Goal: Information Seeking & Learning: Learn about a topic

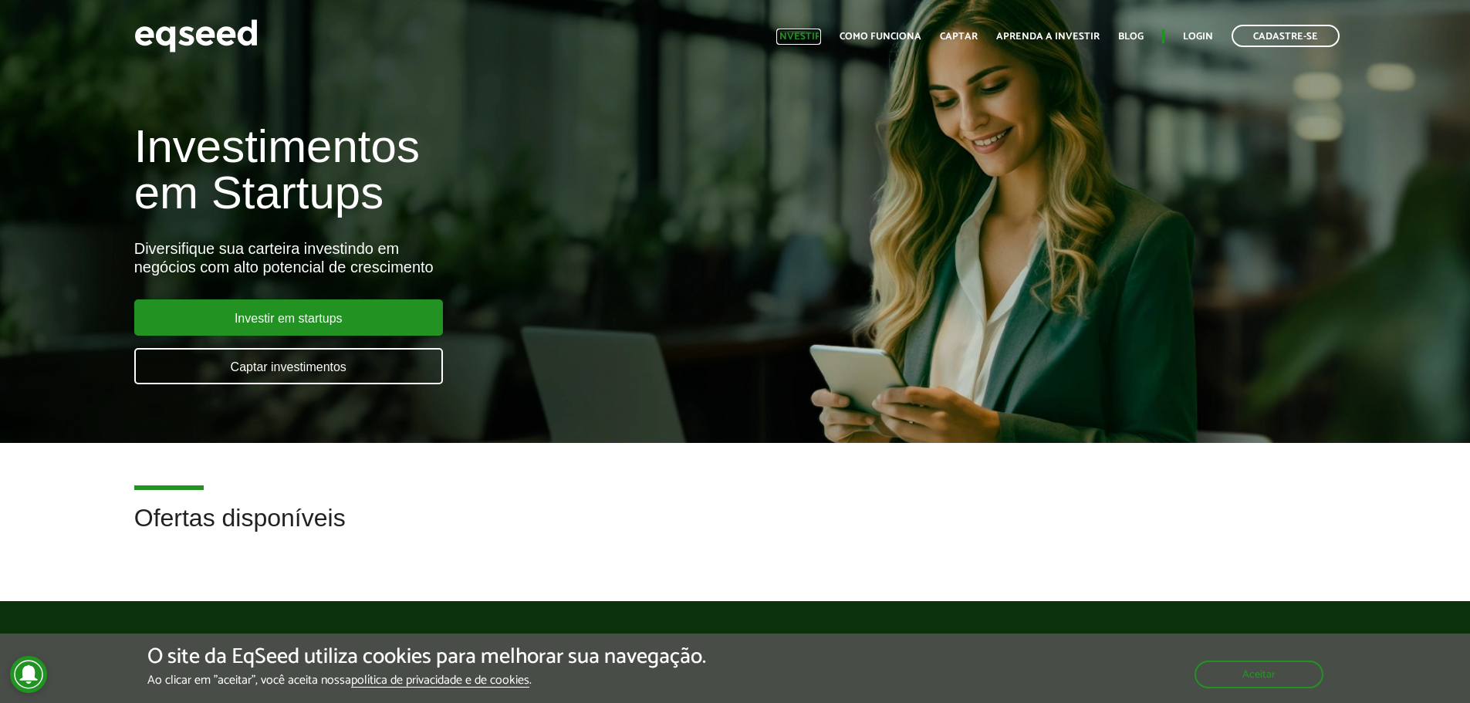
click at [786, 39] on link "Investir" at bounding box center [798, 37] width 45 height 10
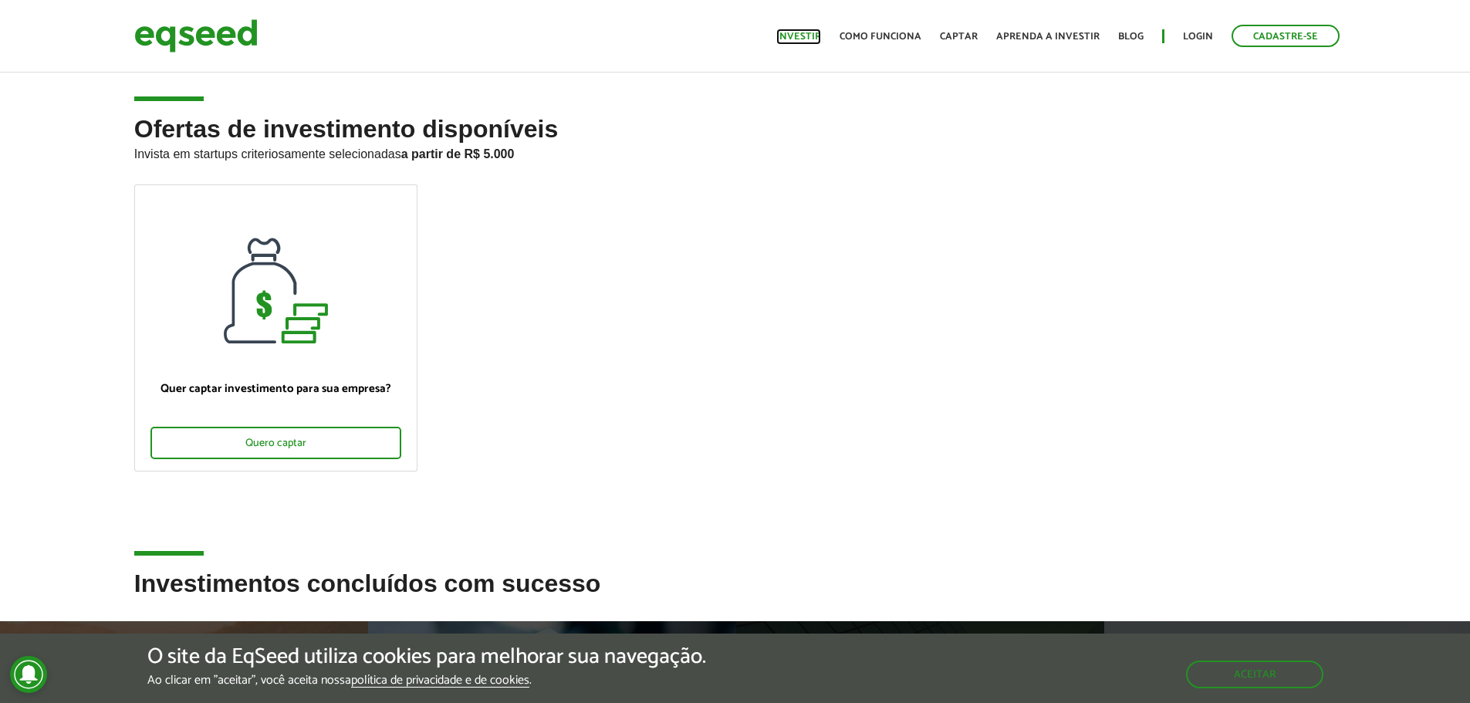
click at [806, 39] on link "Investir" at bounding box center [798, 37] width 45 height 10
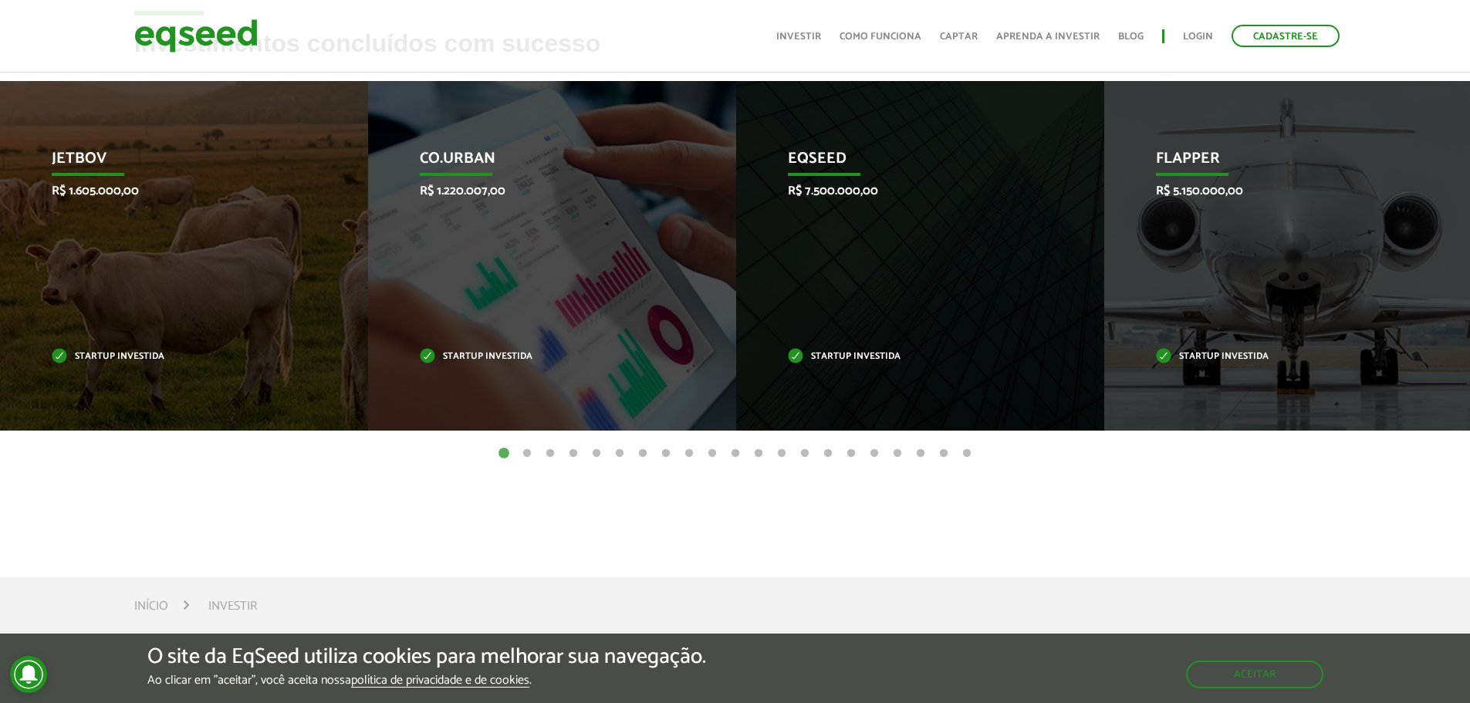
click at [526, 448] on button "2" at bounding box center [526, 453] width 15 height 15
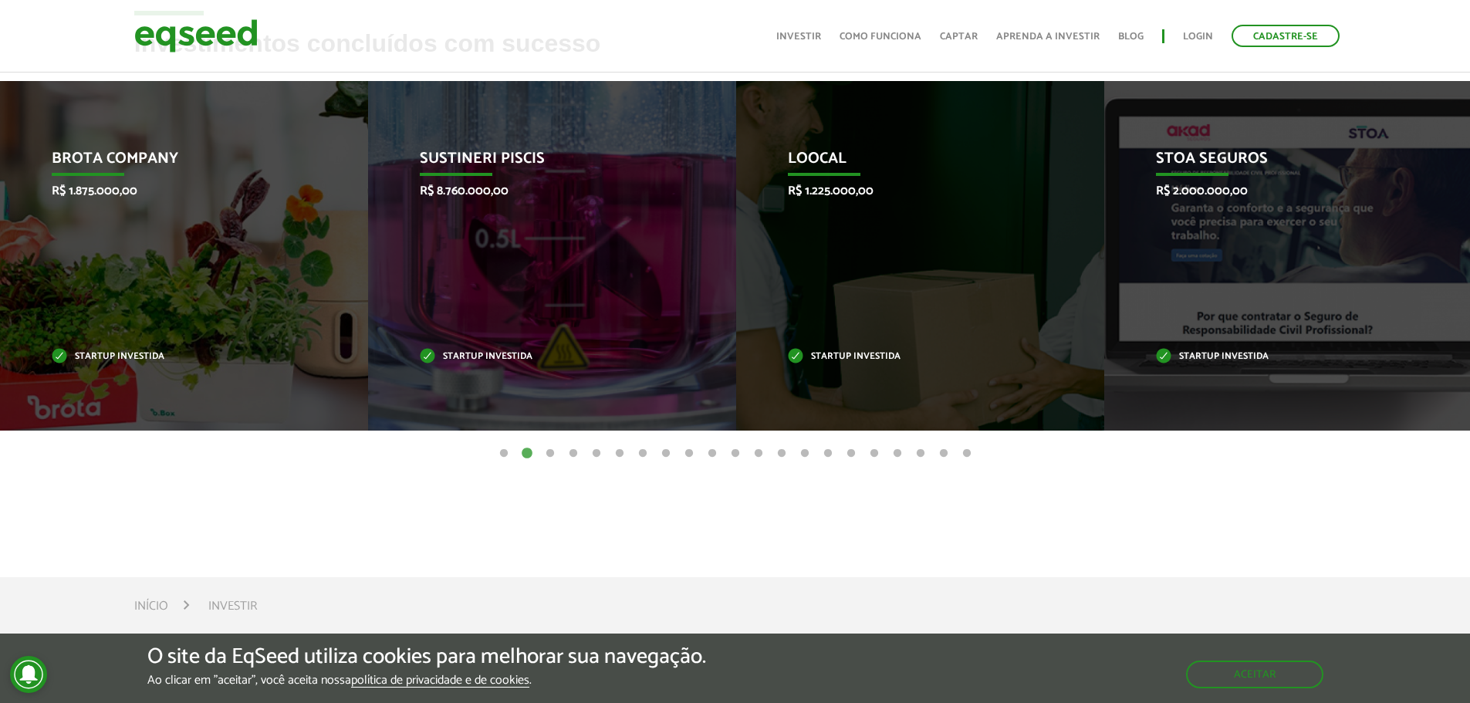
click at [548, 453] on button "3" at bounding box center [550, 453] width 15 height 15
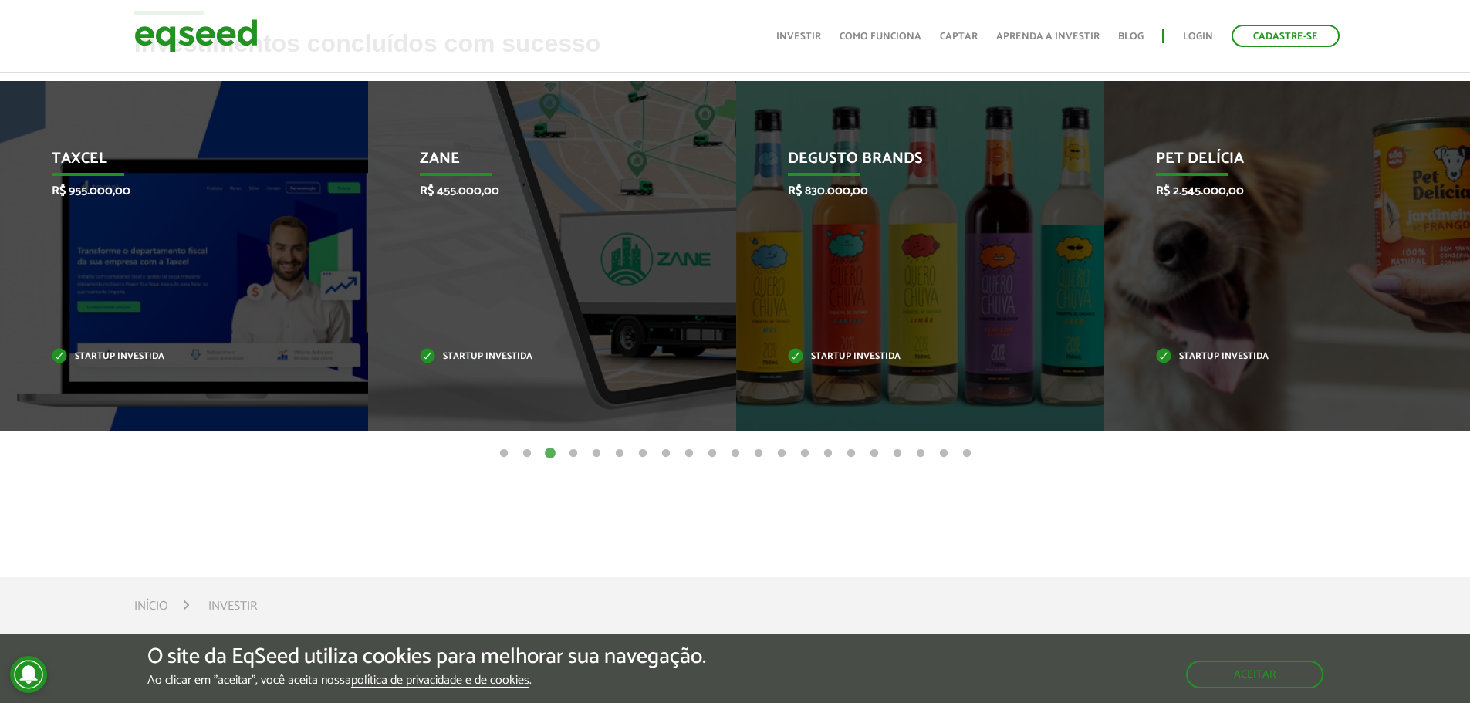
click at [571, 451] on button "4" at bounding box center [573, 453] width 15 height 15
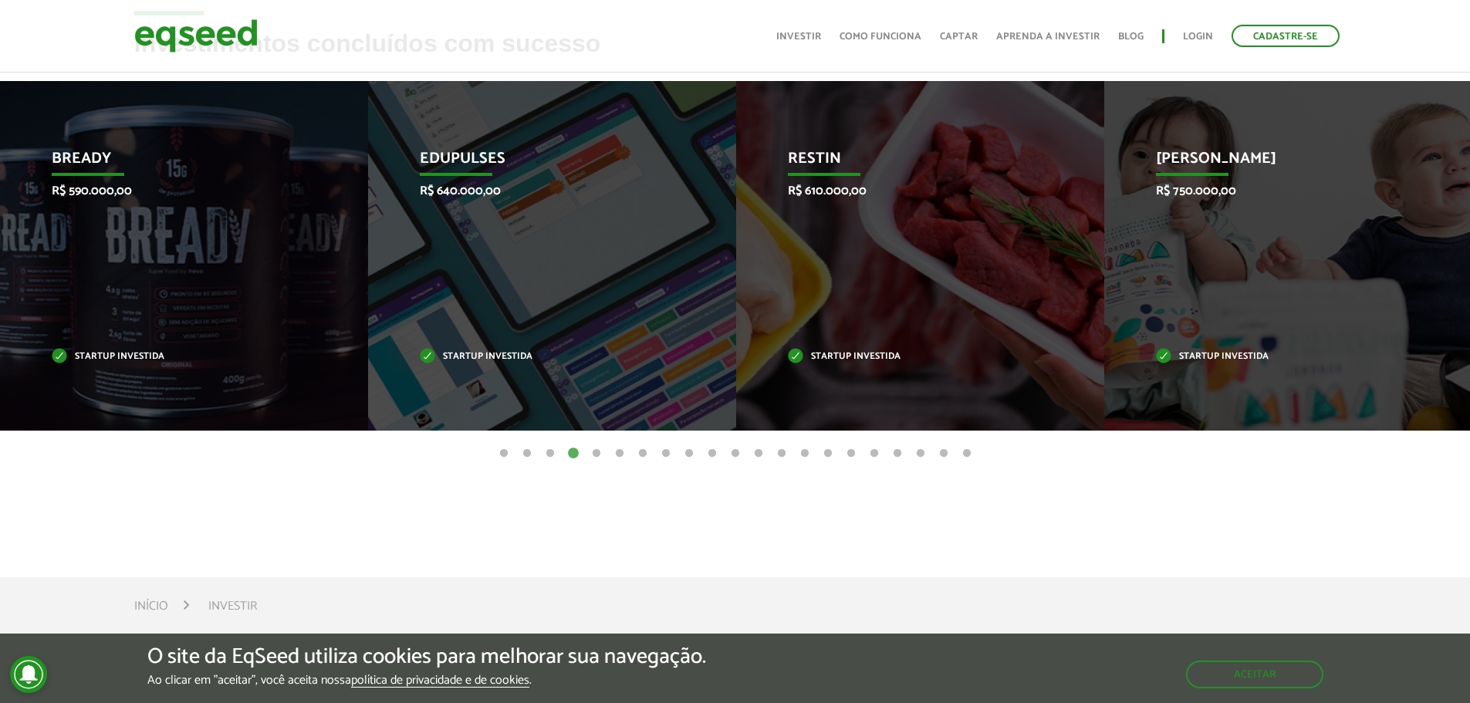
click at [598, 452] on button "5" at bounding box center [596, 453] width 15 height 15
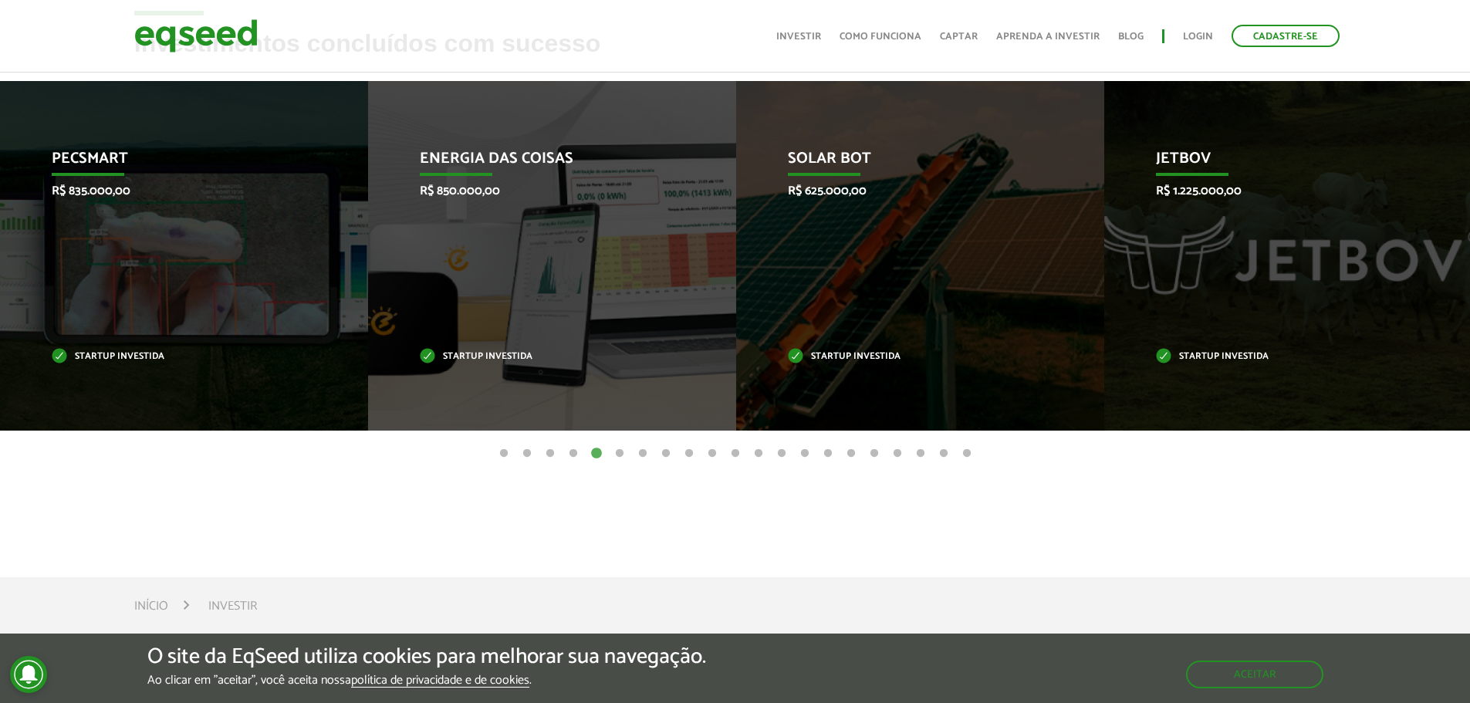
click at [617, 453] on button "6" at bounding box center [619, 453] width 15 height 15
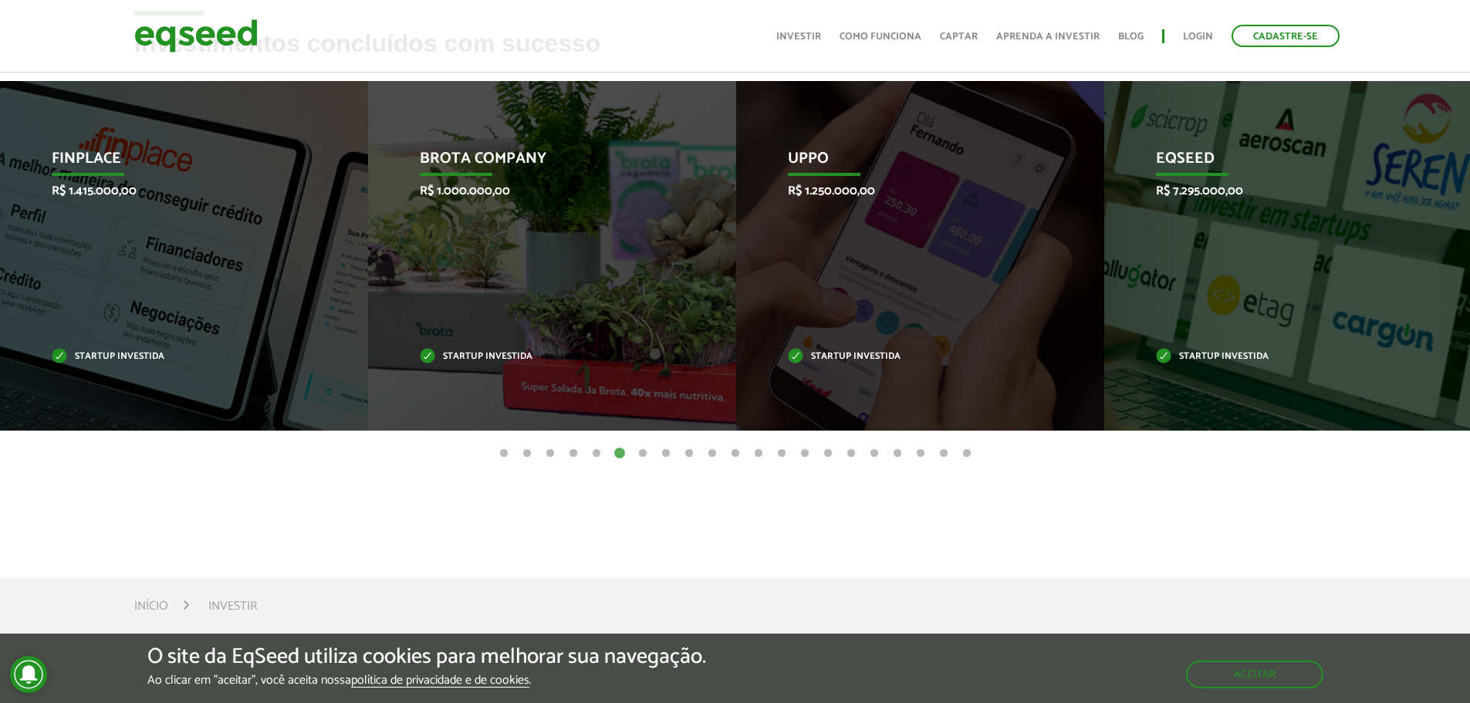
click at [644, 451] on button "7" at bounding box center [642, 453] width 15 height 15
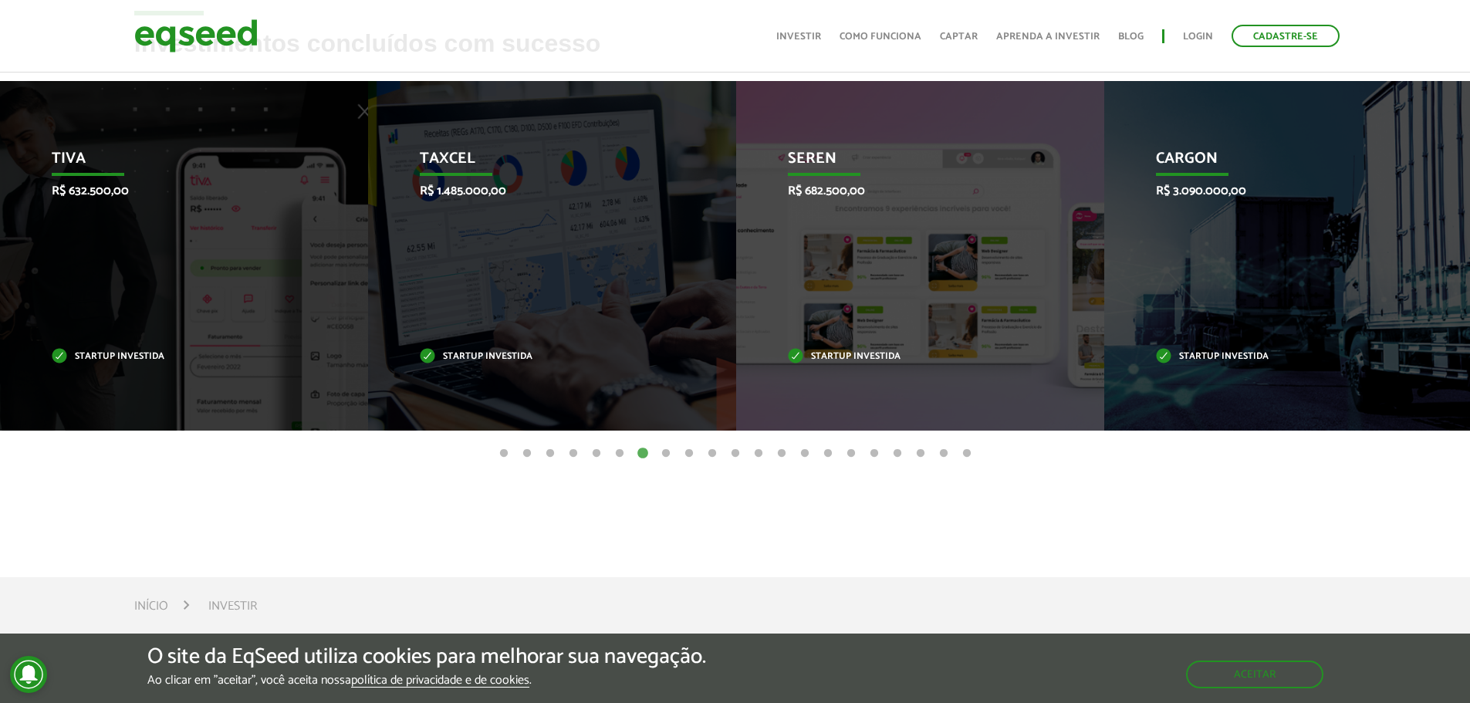
click at [661, 449] on button "8" at bounding box center [665, 453] width 15 height 15
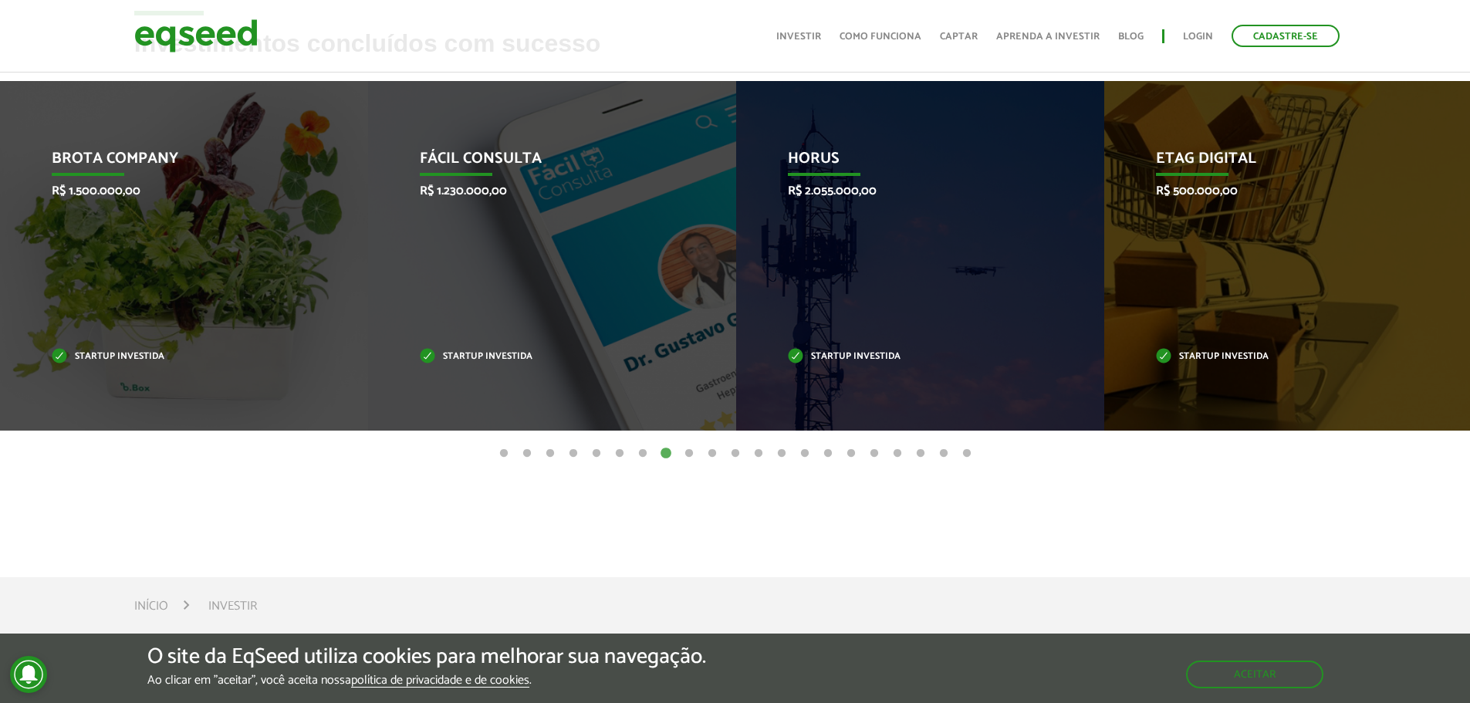
click at [691, 454] on button "9" at bounding box center [689, 453] width 15 height 15
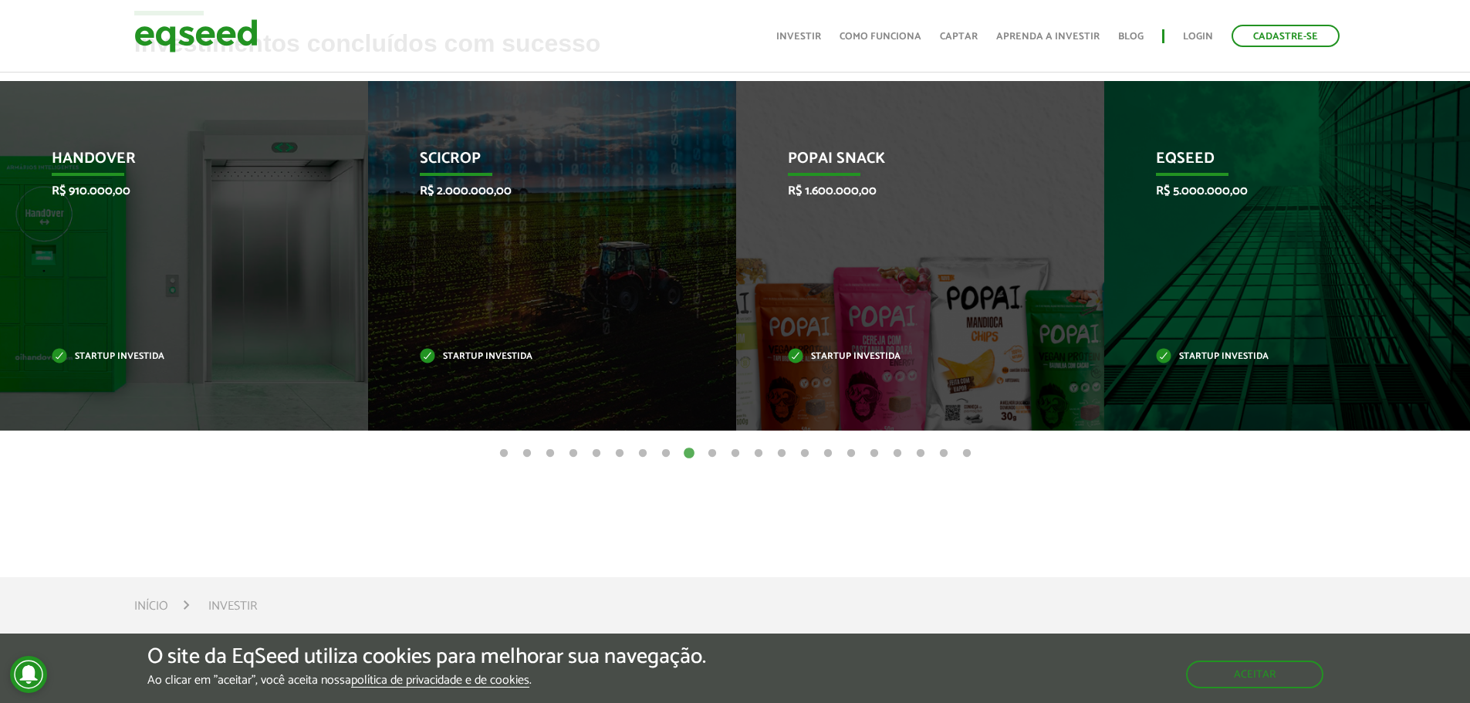
click at [709, 452] on button "10" at bounding box center [712, 453] width 15 height 15
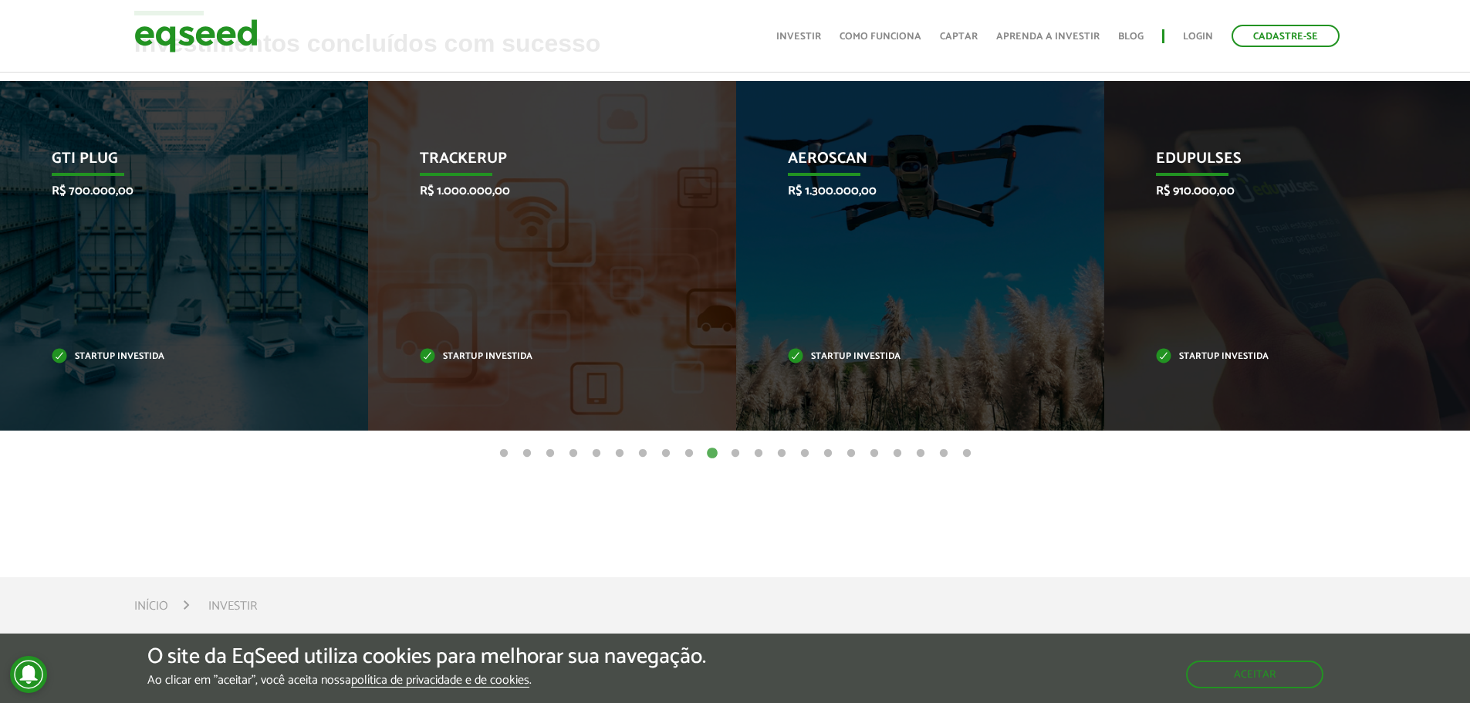
click at [733, 455] on button "11" at bounding box center [735, 453] width 15 height 15
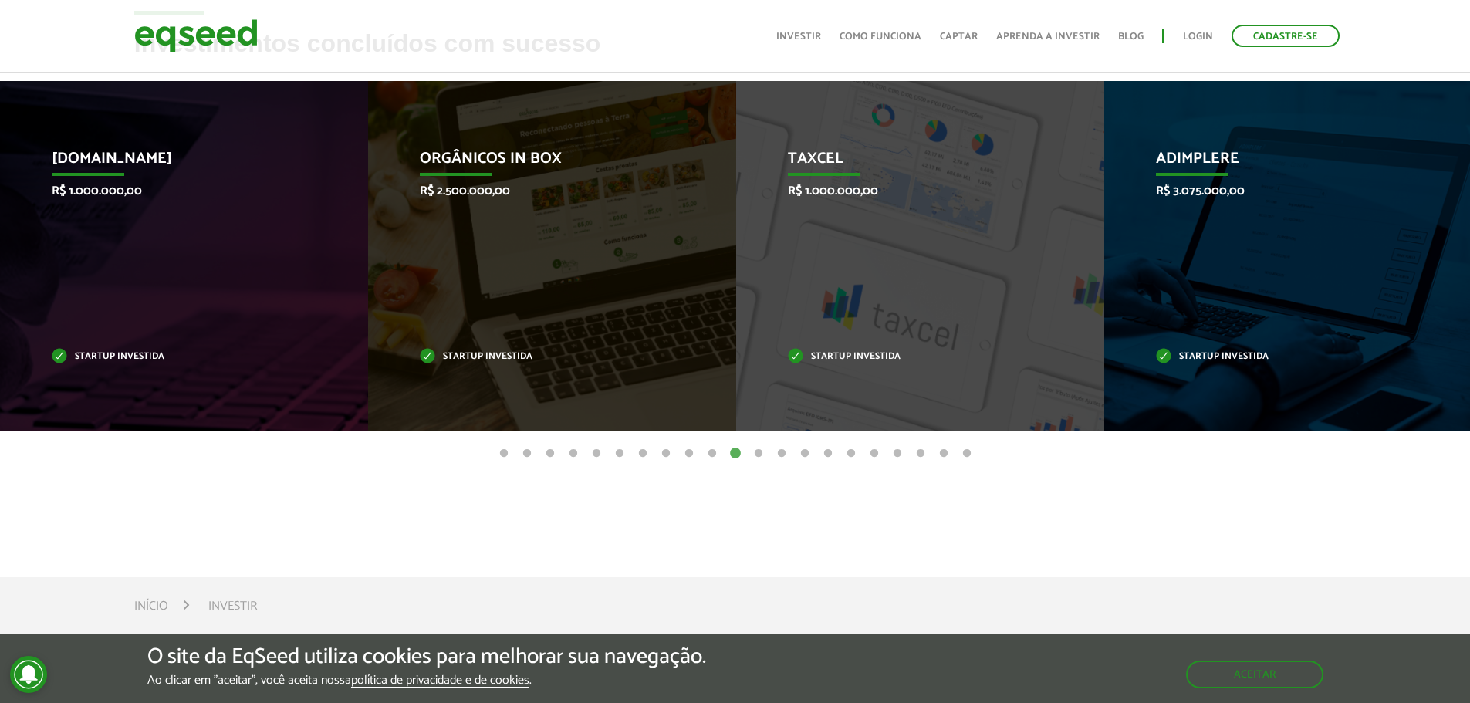
click at [760, 457] on button "12" at bounding box center [758, 453] width 15 height 15
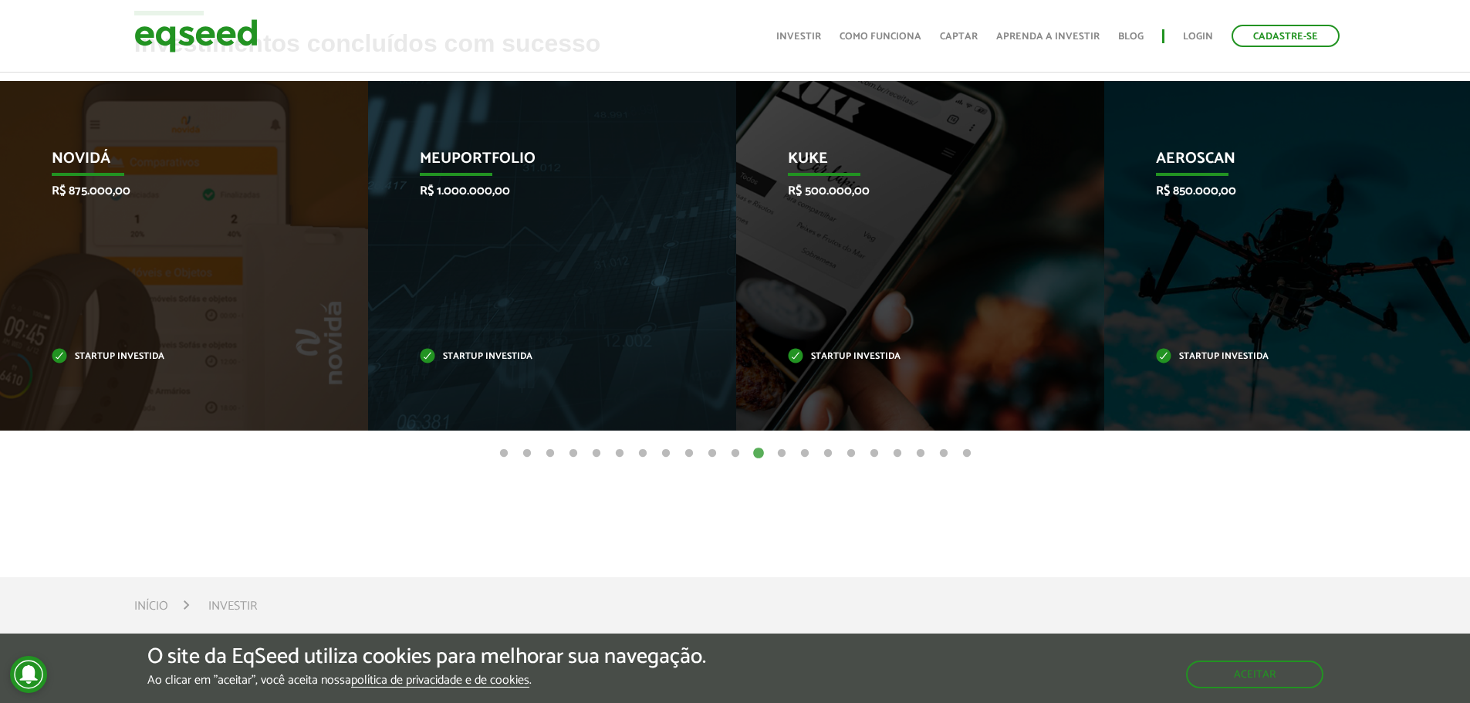
click at [778, 455] on button "13" at bounding box center [781, 453] width 15 height 15
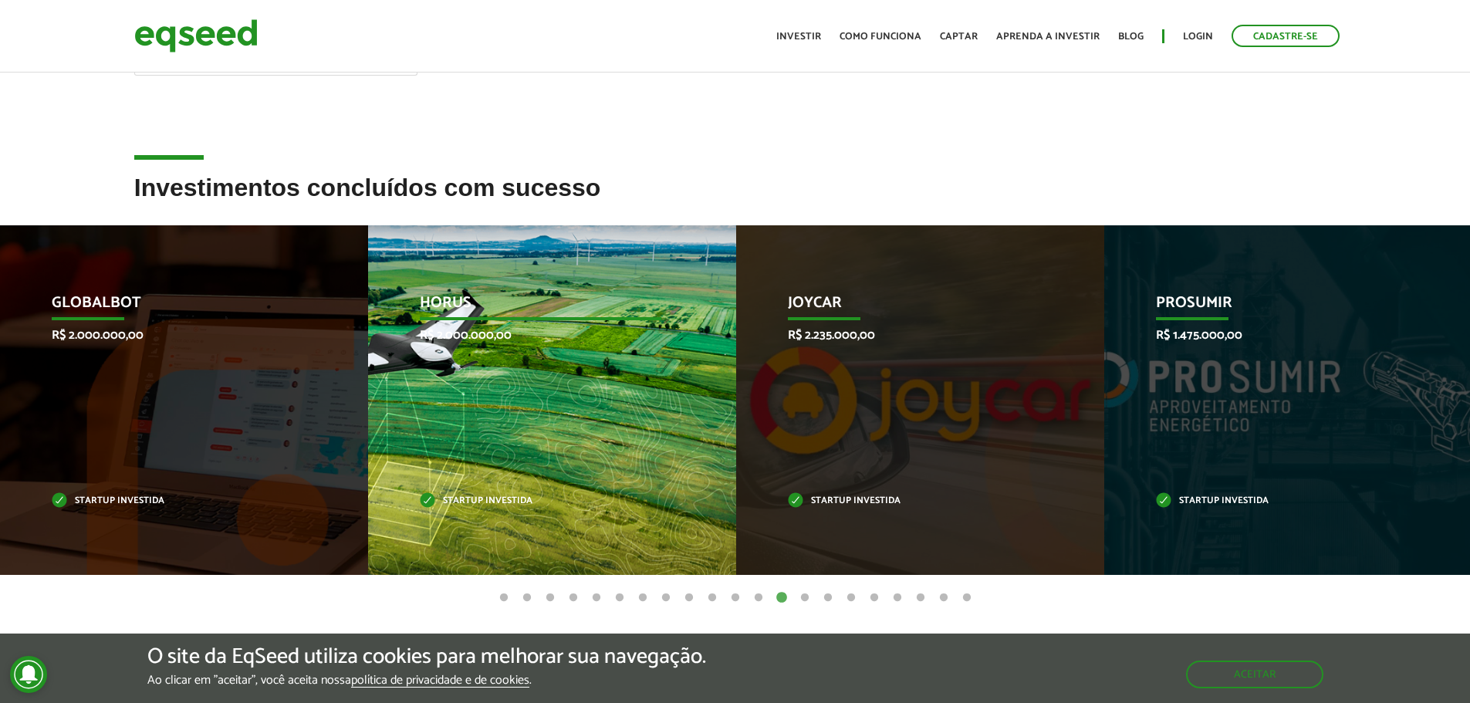
scroll to position [0, 0]
